Goal: Task Accomplishment & Management: Use online tool/utility

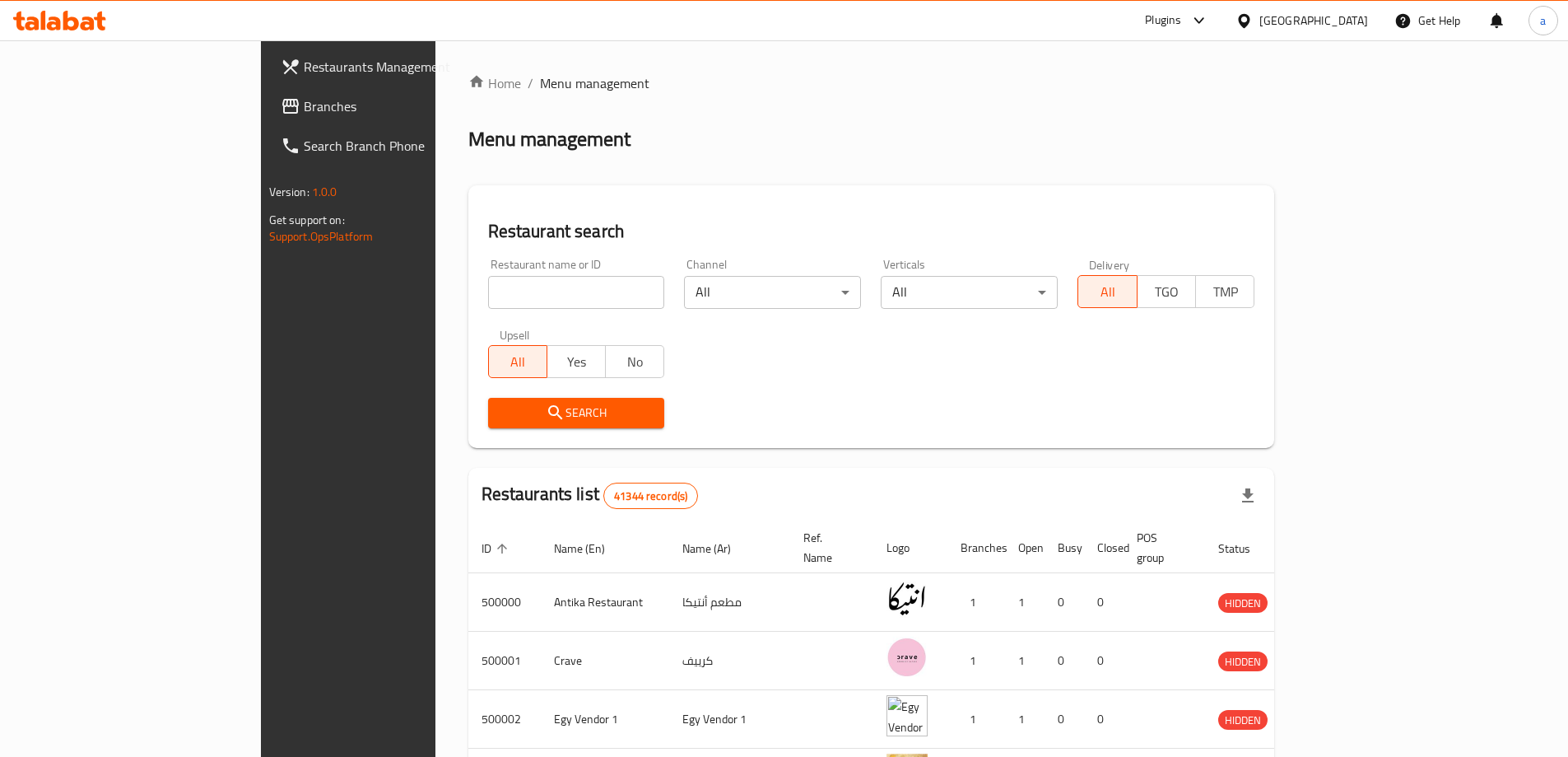
click at [1339, 27] on div "[GEOGRAPHIC_DATA]" at bounding box center [1314, 21] width 109 height 18
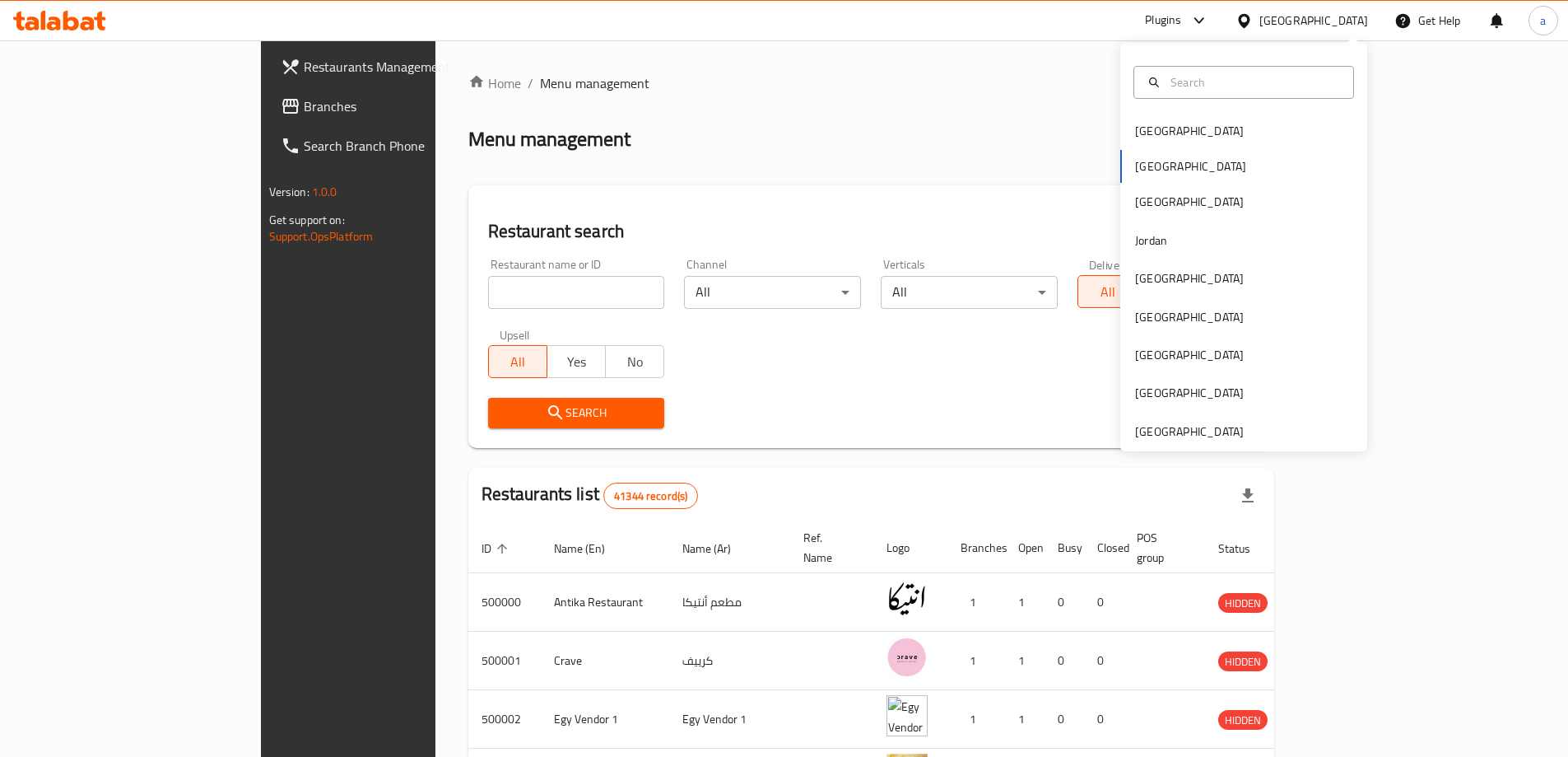
click at [1230, 442] on div "[GEOGRAPHIC_DATA] [GEOGRAPHIC_DATA] [GEOGRAPHIC_DATA] [GEOGRAPHIC_DATA] [GEOGRA…" at bounding box center [1243, 247] width 247 height 409
click at [1232, 430] on div "[GEOGRAPHIC_DATA]" at bounding box center [1189, 431] width 135 height 38
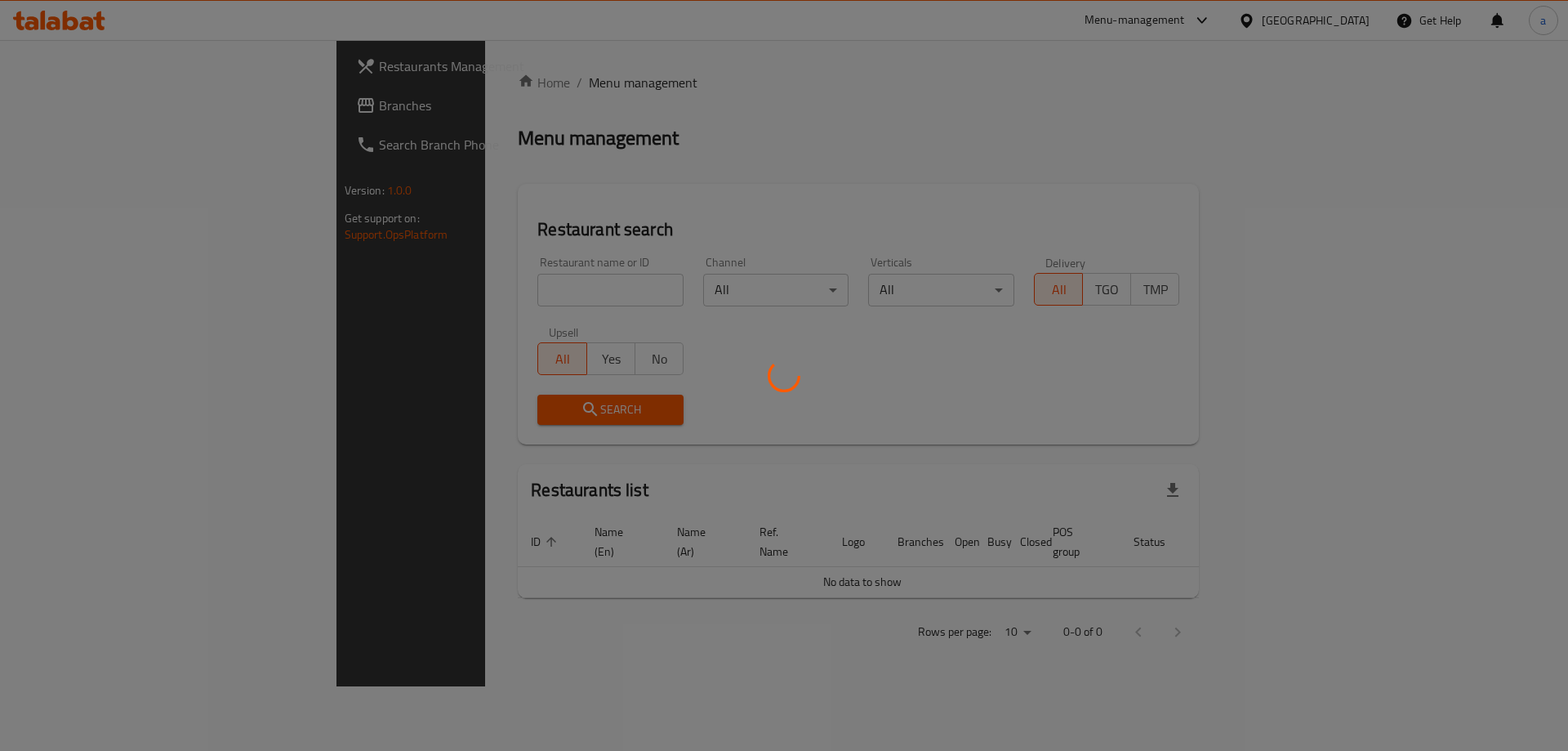
click at [75, 107] on div at bounding box center [784, 376] width 1568 height 751
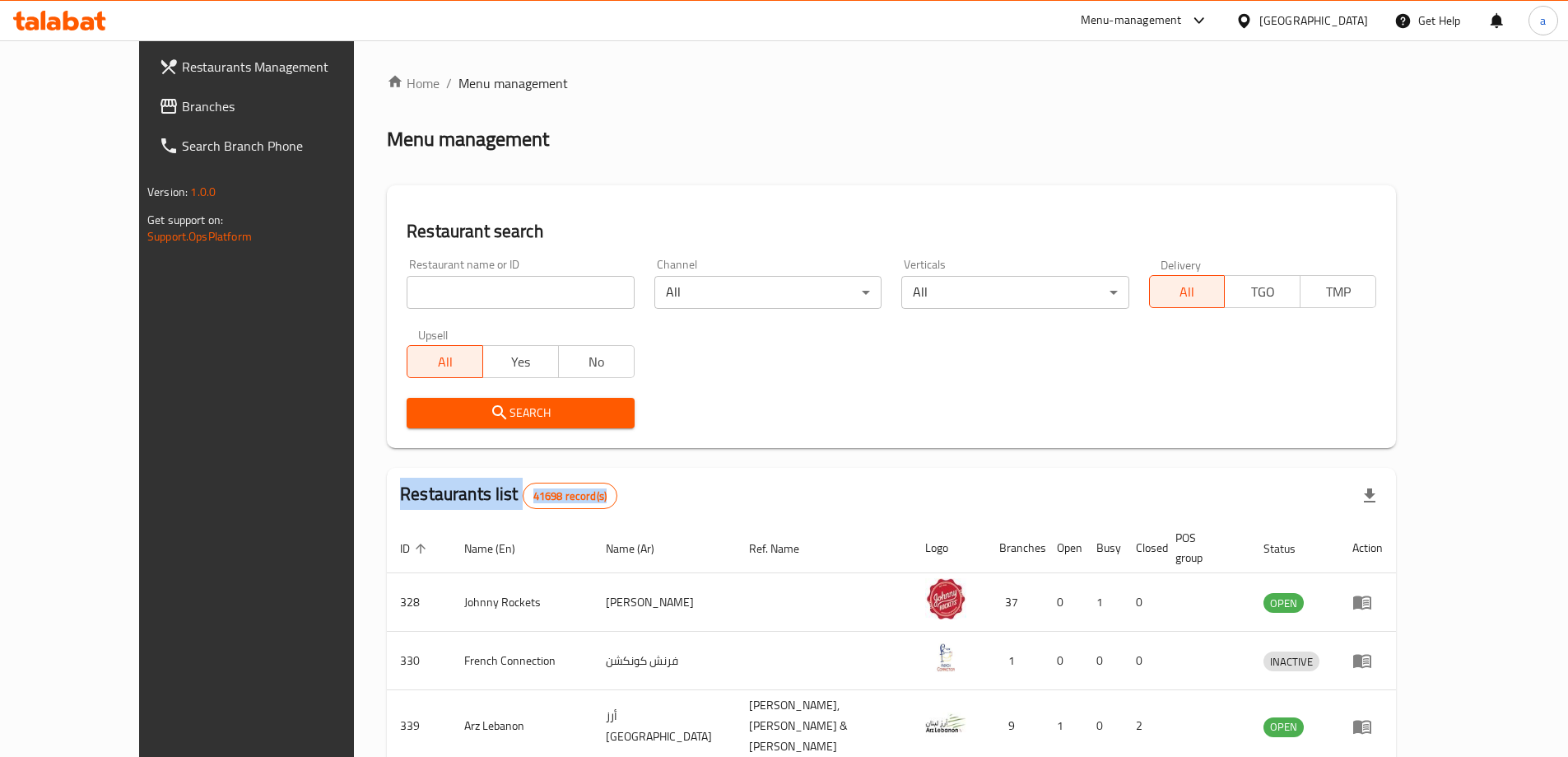
click at [182, 108] on span "Branches" at bounding box center [284, 107] width 206 height 20
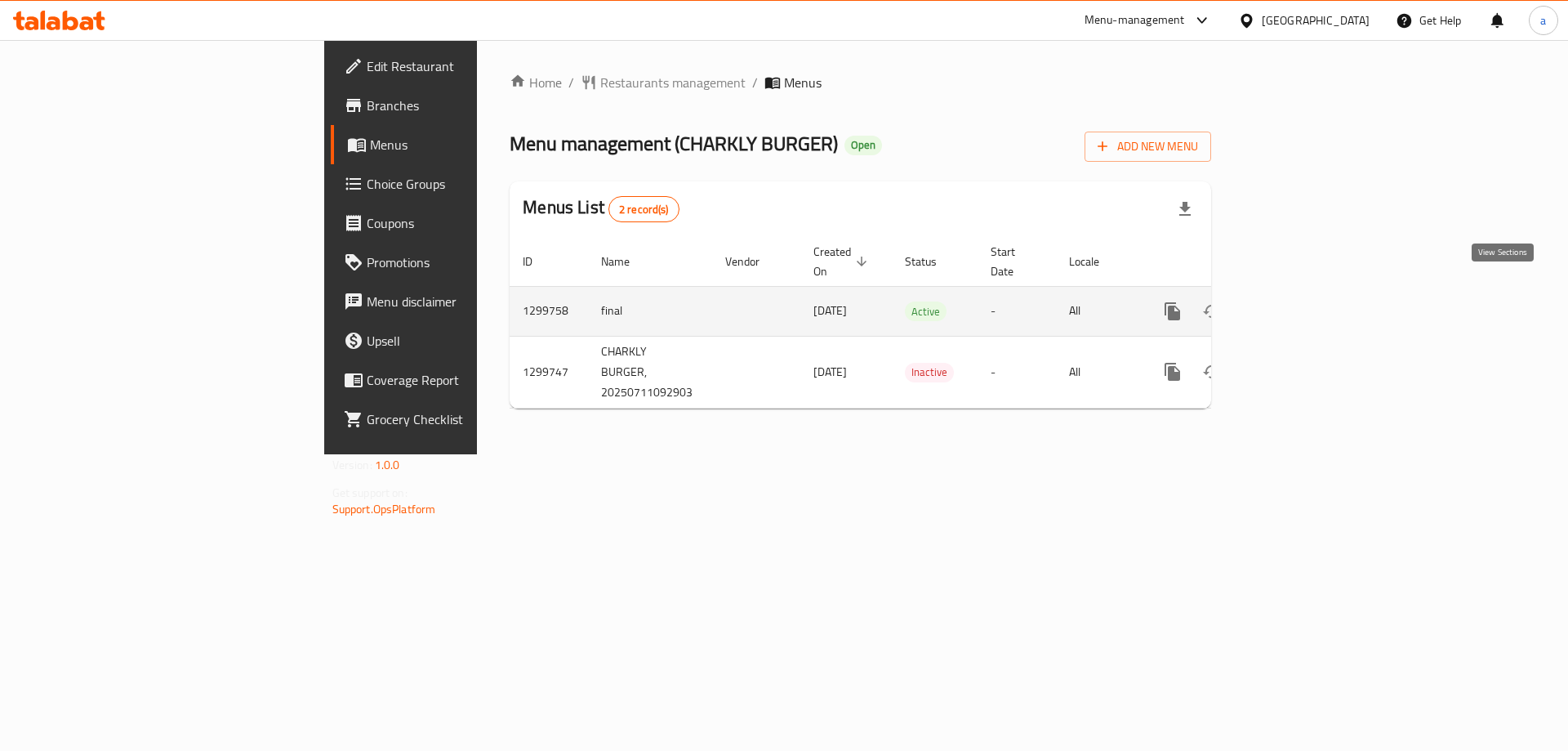
click at [1310, 296] on link "enhanced table" at bounding box center [1290, 311] width 39 height 39
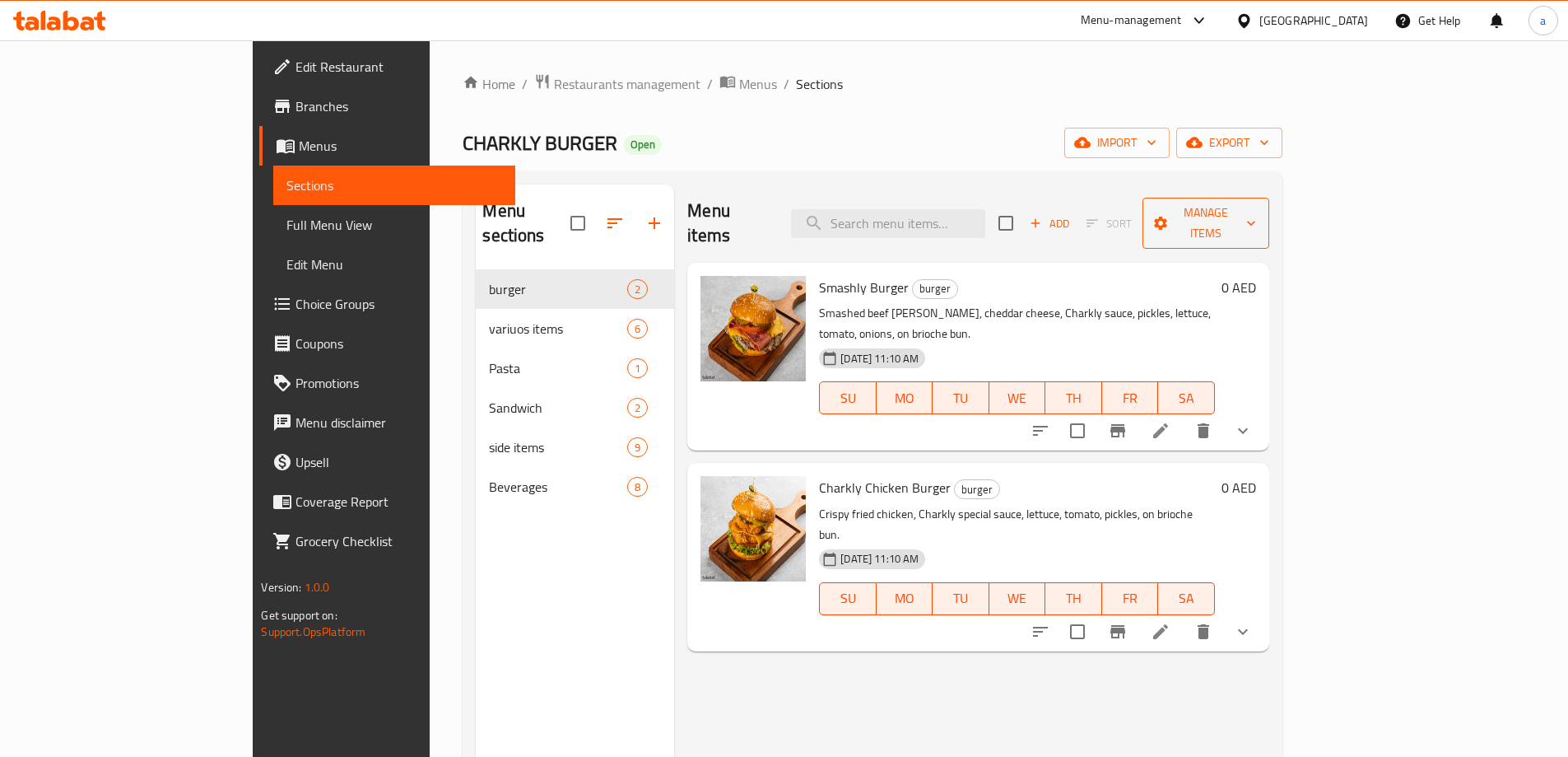
click at [1256, 212] on span "Manage items" at bounding box center [1206, 222] width 101 height 41
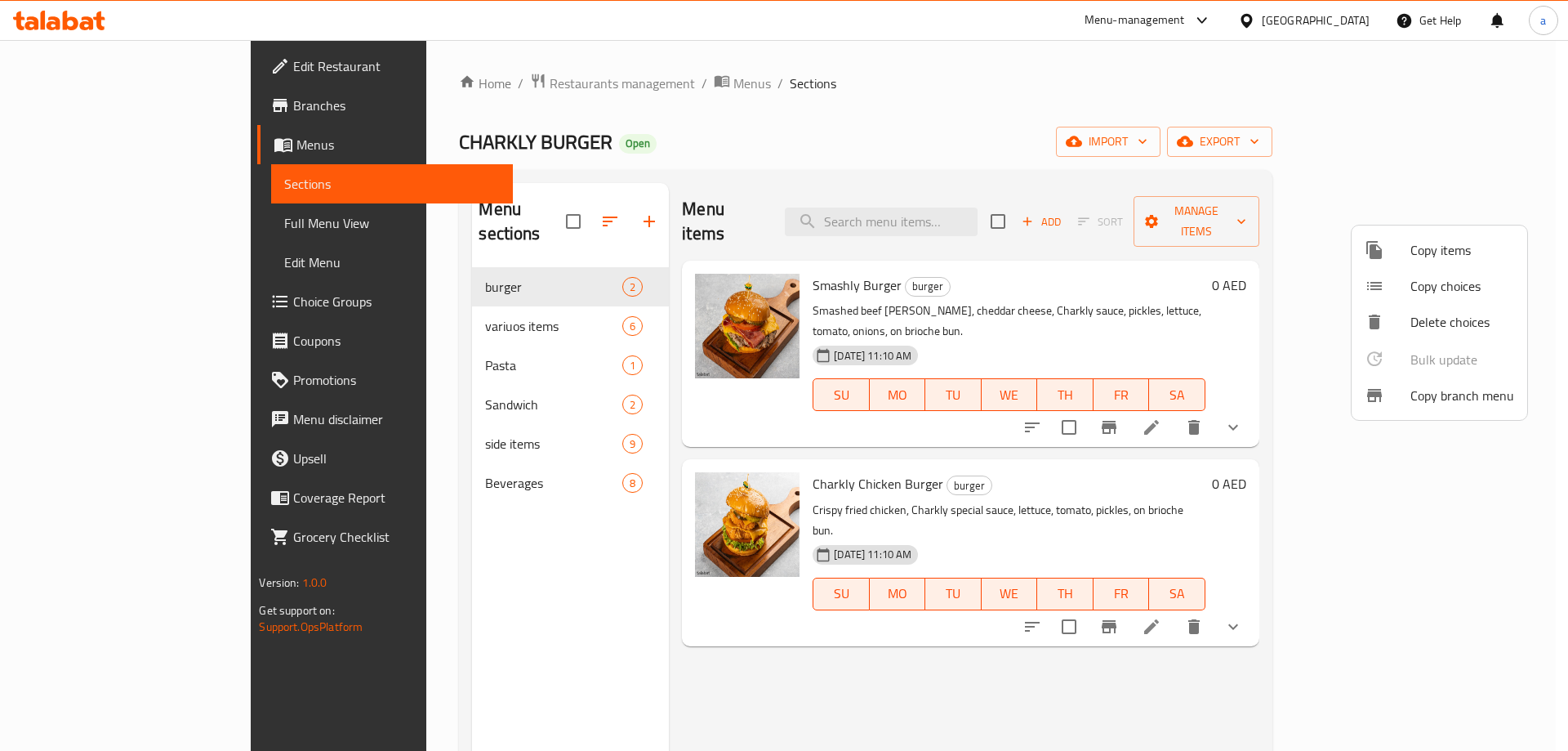
click at [1427, 387] on span "Copy branch menu" at bounding box center [1462, 395] width 104 height 20
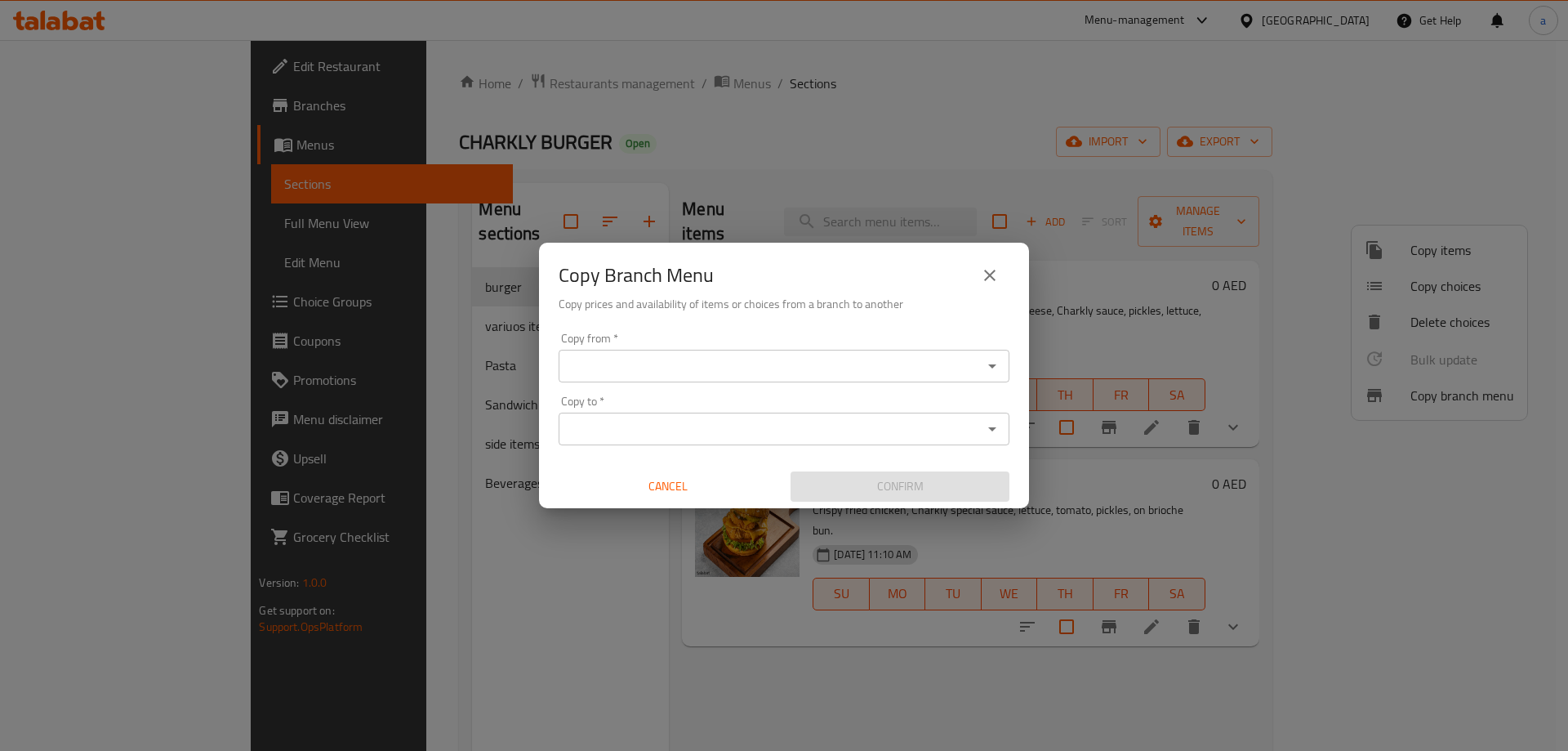
click at [607, 370] on input "Copy from   *" at bounding box center [770, 366] width 414 height 22
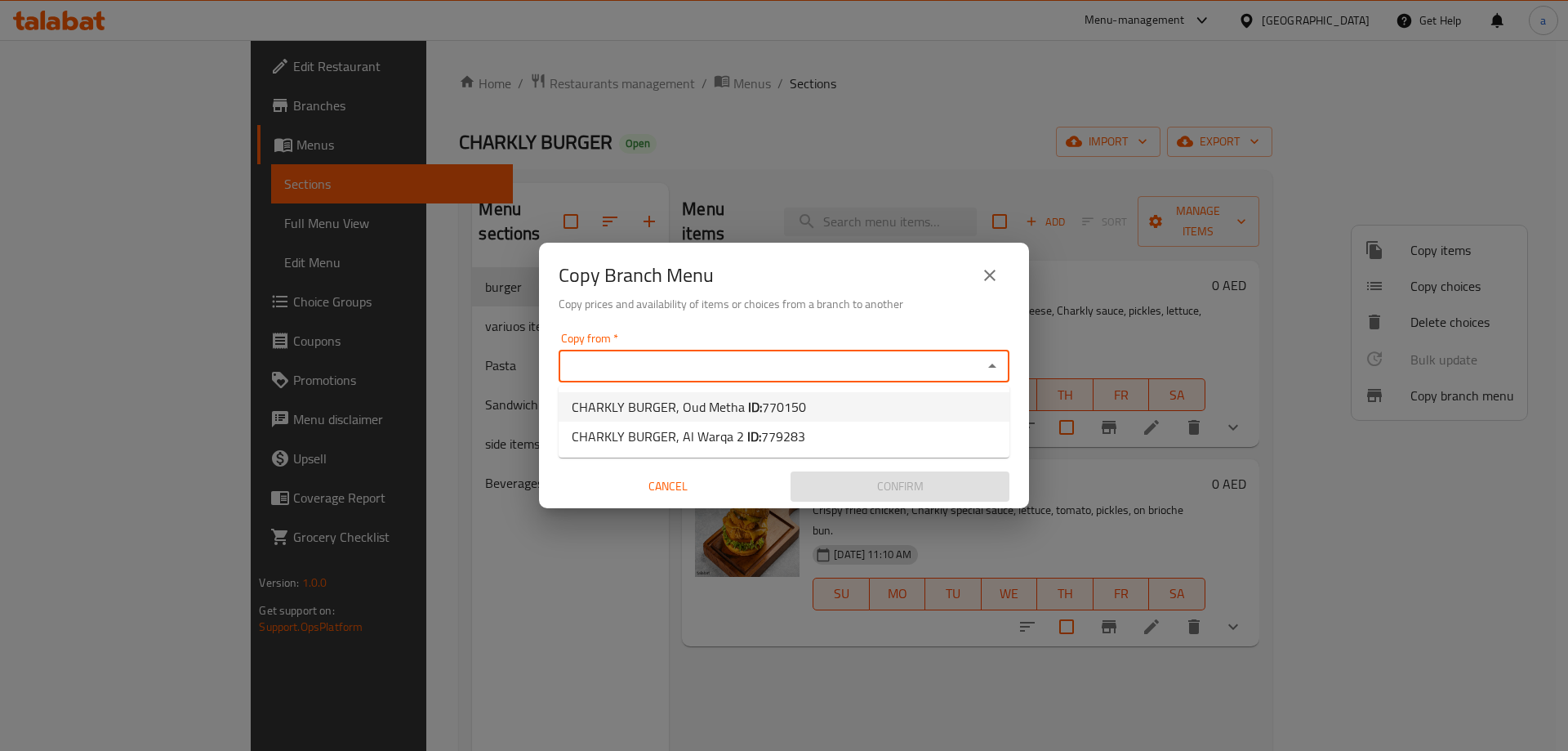
click at [711, 410] on span "CHARKLY BURGER, Oud Metha ID: 770150" at bounding box center [689, 407] width 235 height 20
type input "CHARKLY BURGER, Oud Metha"
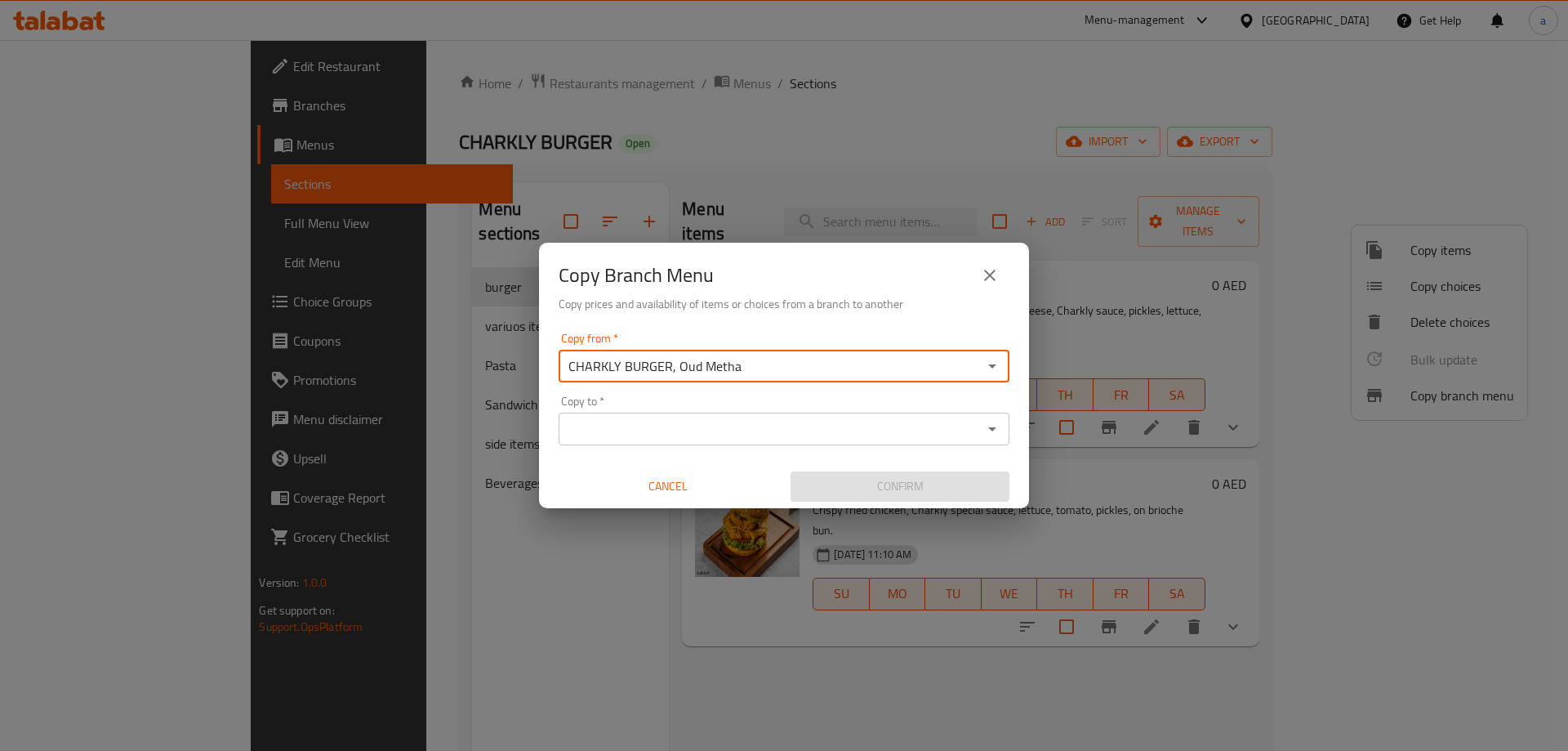
click at [737, 420] on input "Copy to   *" at bounding box center [770, 428] width 414 height 22
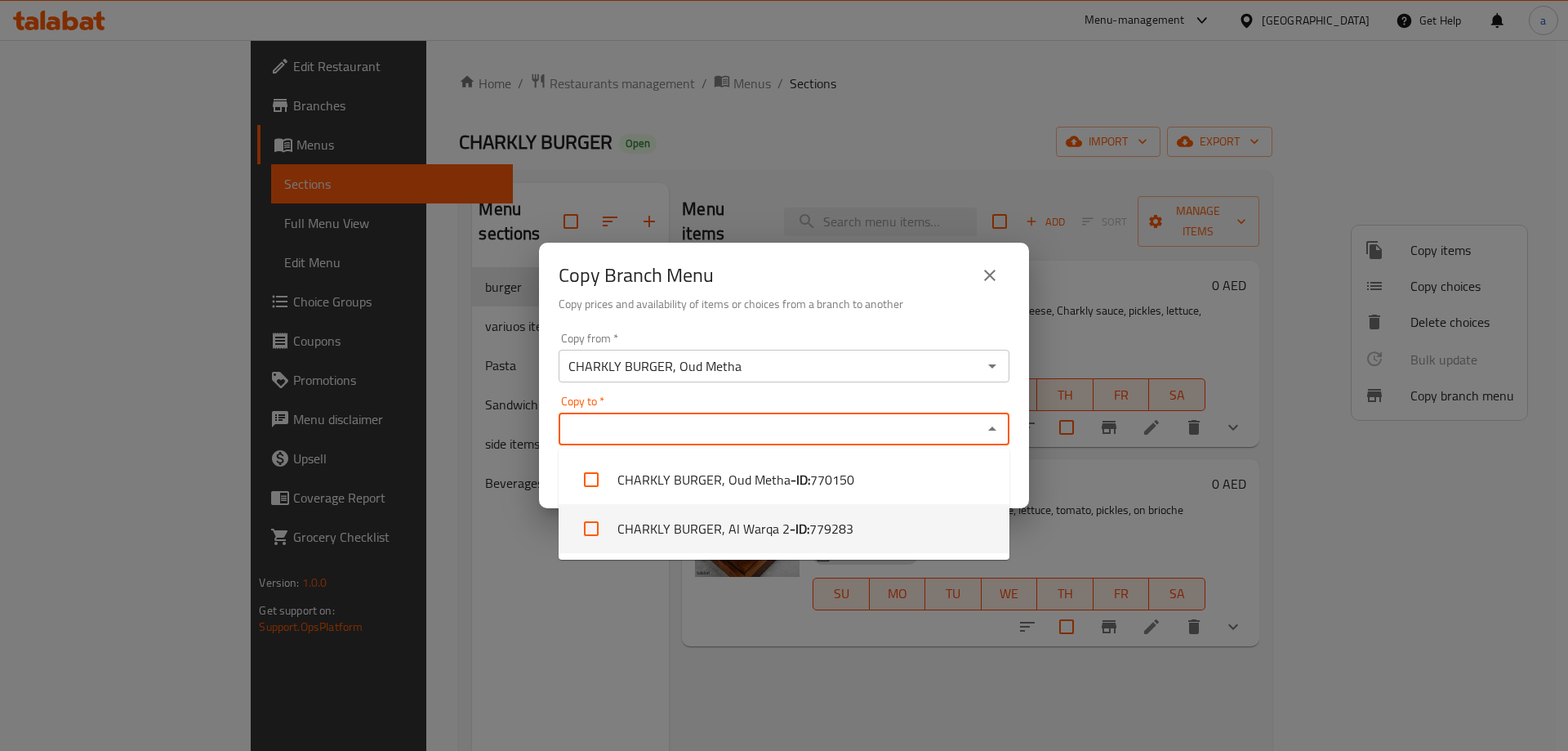
click at [762, 529] on li "CHARKLY BURGER, Al Warqa 2 - ID: 779283" at bounding box center [784, 528] width 451 height 49
checkbox input "true"
click at [573, 584] on div "Copy Branch Menu Copy prices and availability of items or choices from a branch…" at bounding box center [784, 376] width 1568 height 751
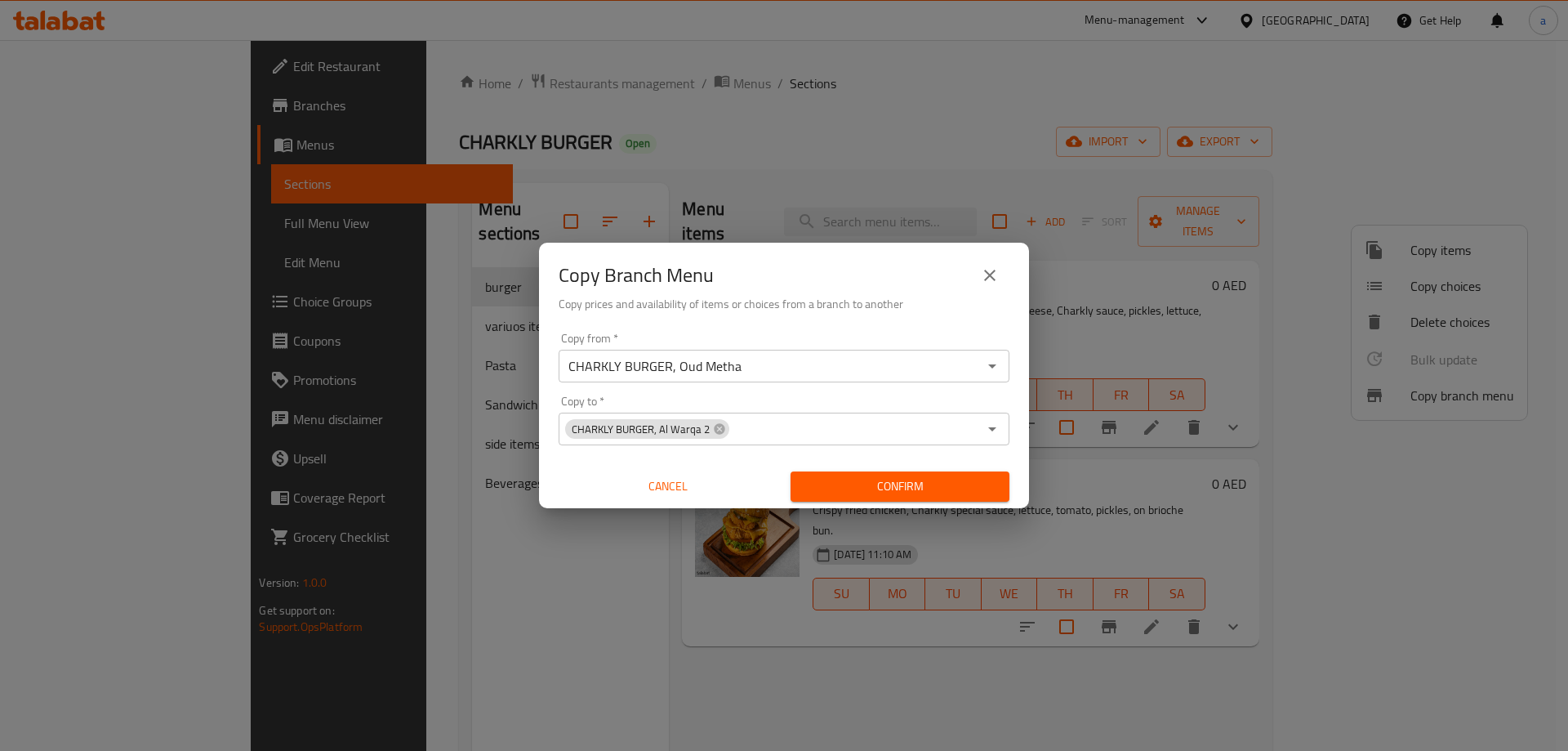
click at [819, 498] on button "Confirm" at bounding box center [900, 486] width 219 height 30
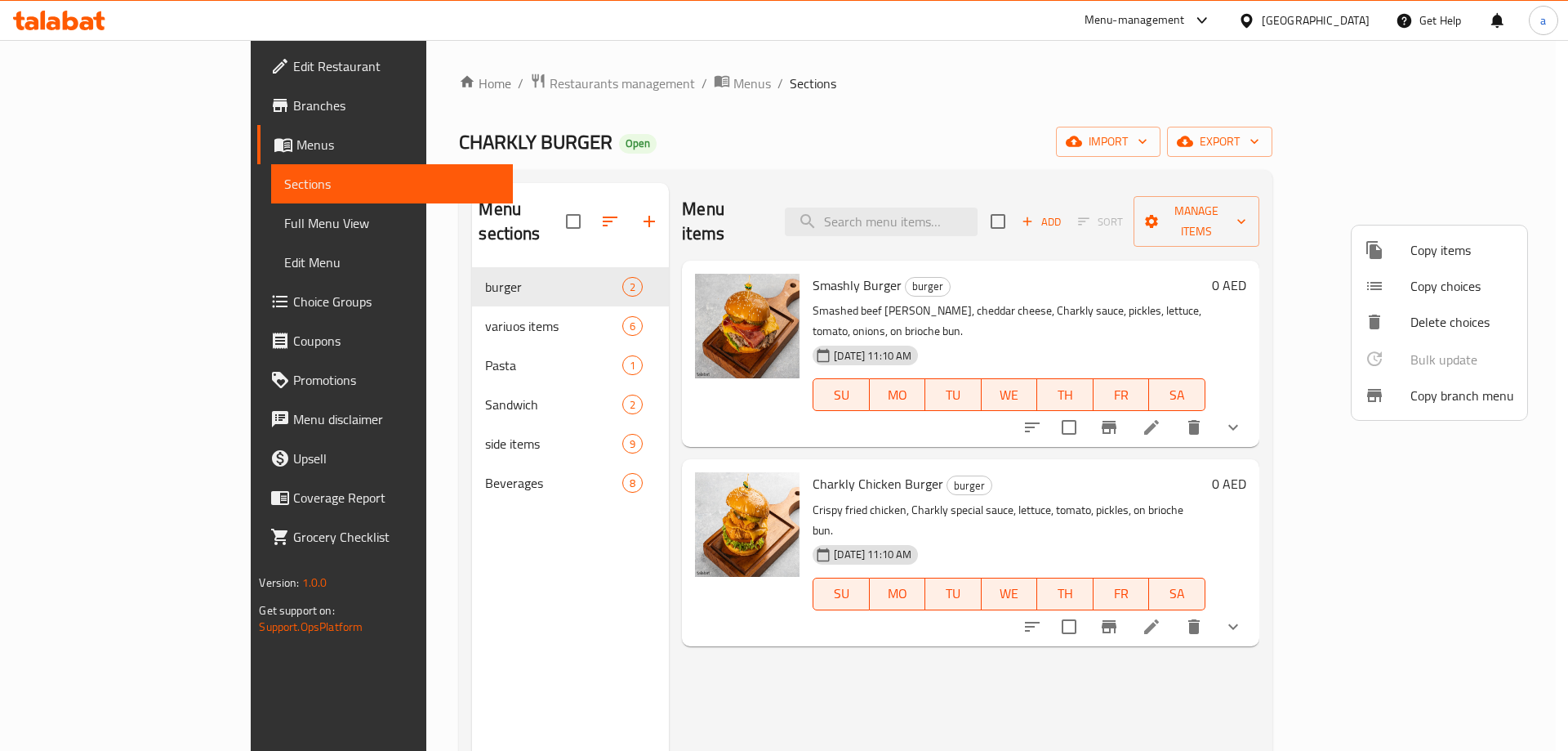
click at [122, 115] on div at bounding box center [784, 376] width 1568 height 751
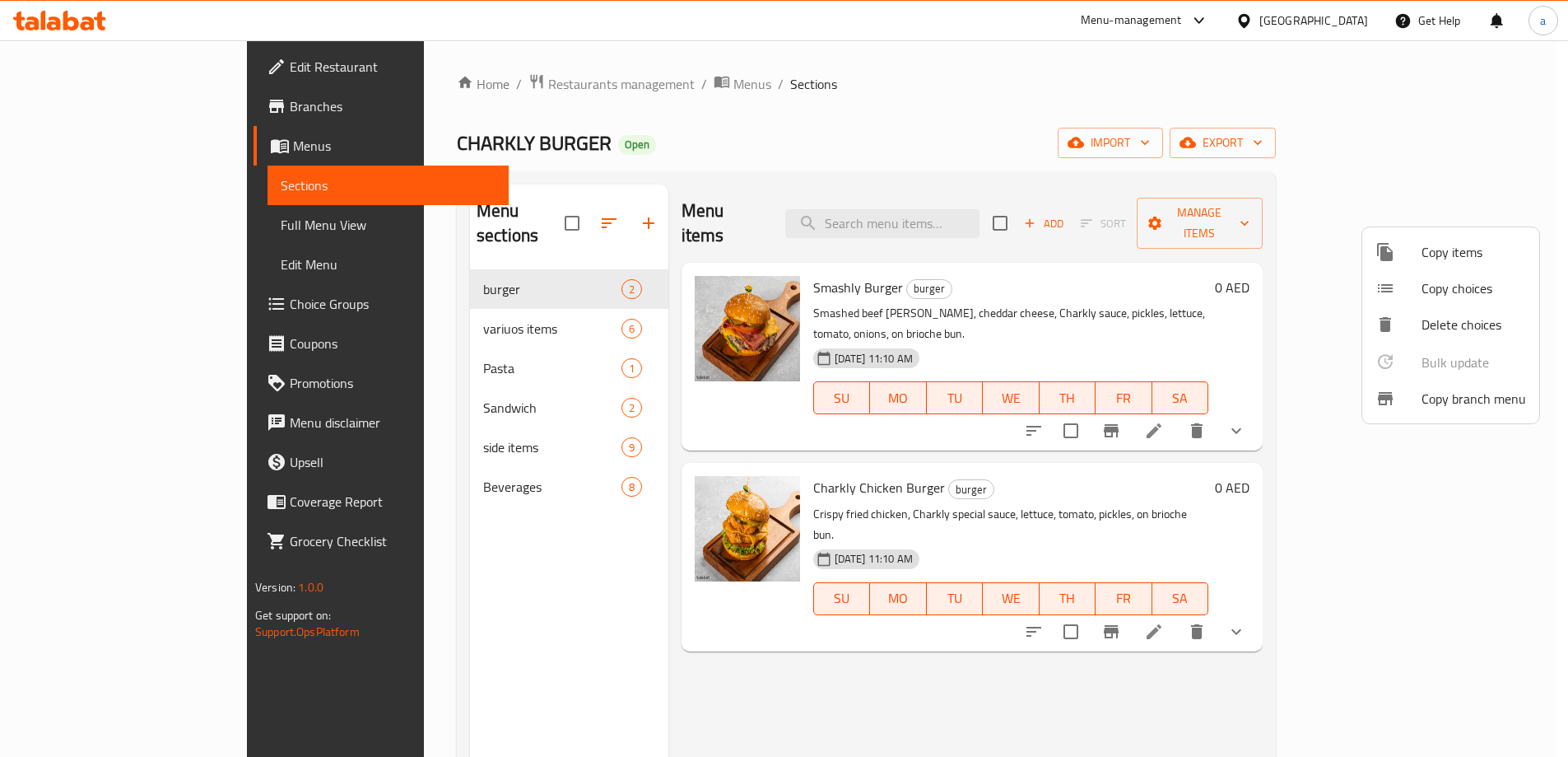
click at [253, 116] on link "Branches" at bounding box center [381, 106] width 255 height 39
